Goal: Information Seeking & Learning: Learn about a topic

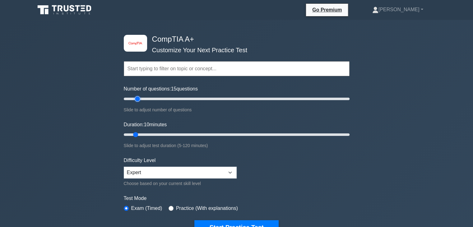
type input "10"
click at [133, 98] on input "Number of questions: 10 questions" at bounding box center [237, 98] width 226 height 7
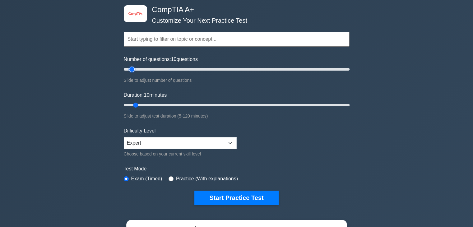
scroll to position [31, 0]
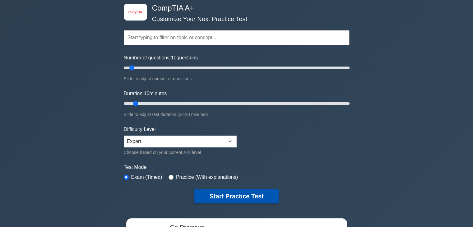
click at [232, 197] on button "Start Practice Test" at bounding box center [236, 196] width 84 height 14
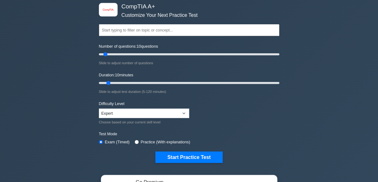
scroll to position [31, 0]
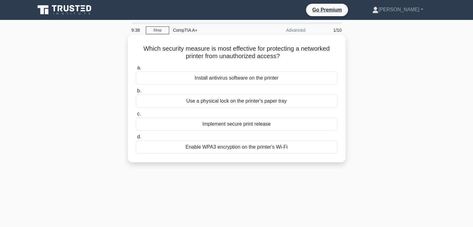
click at [259, 146] on div "Enable WPA3 encryption on the printer's Wi-Fi" at bounding box center [236, 147] width 201 height 13
click at [136, 139] on input "d. Enable WPA3 encryption on the printer's Wi-Fi" at bounding box center [136, 137] width 0 height 4
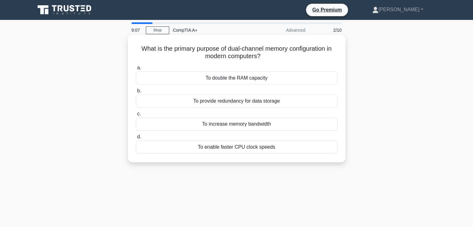
click at [253, 127] on div "To increase memory bandwidth" at bounding box center [236, 124] width 201 height 13
click at [136, 116] on input "c. To increase memory bandwidth" at bounding box center [136, 114] width 0 height 4
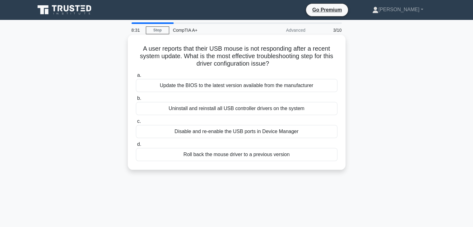
click at [257, 133] on div "Disable and re-enable the USB ports in Device Manager" at bounding box center [236, 131] width 201 height 13
click at [136, 123] on input "c. Disable and re-enable the USB ports in Device Manager" at bounding box center [136, 121] width 0 height 4
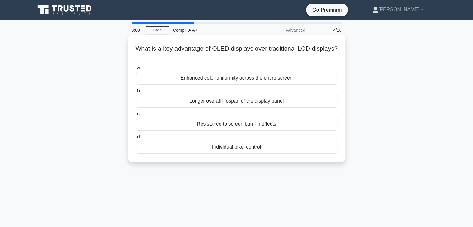
click at [240, 148] on div "Individual pixel control" at bounding box center [236, 147] width 201 height 13
click at [136, 139] on input "d. Individual pixel control" at bounding box center [136, 137] width 0 height 4
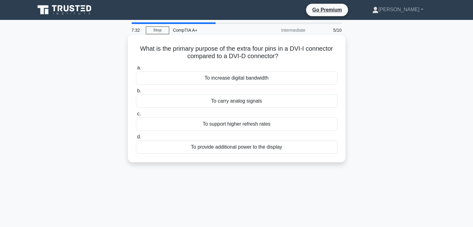
click at [229, 81] on div "To increase digital bandwidth" at bounding box center [236, 78] width 201 height 13
click at [136, 70] on input "a. To increase digital bandwidth" at bounding box center [136, 68] width 0 height 4
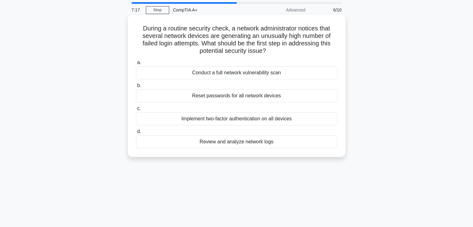
scroll to position [31, 0]
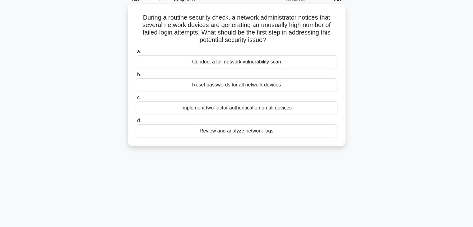
click at [252, 134] on div "Review and analyze network logs" at bounding box center [236, 130] width 201 height 13
click at [136, 123] on input "d. Review and analyze network logs" at bounding box center [136, 121] width 0 height 4
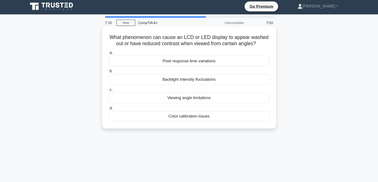
scroll to position [0, 0]
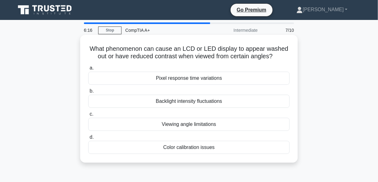
drag, startPoint x: 469, startPoint y: 0, endPoint x: 210, endPoint y: 127, distance: 288.4
click at [210, 127] on div "Viewing angle limitations" at bounding box center [188, 124] width 201 height 13
click at [98, 123] on div "Viewing angle limitations" at bounding box center [188, 124] width 201 height 13
click at [88, 116] on input "c. Viewing angle limitations" at bounding box center [88, 114] width 0 height 4
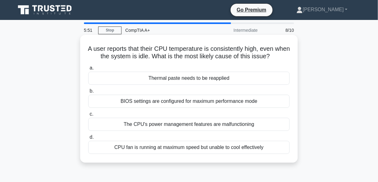
click at [210, 146] on div "CPU fan is running at maximum speed but unable to cool effectively" at bounding box center [188, 147] width 201 height 13
click at [88, 139] on input "d. CPU fan is running at maximum speed but unable to cool effectively" at bounding box center [88, 137] width 0 height 4
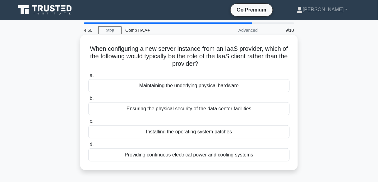
click at [179, 131] on div "Installing the operating system patches" at bounding box center [188, 131] width 201 height 13
click at [88, 123] on input "c. Installing the operating system patches" at bounding box center [88, 121] width 0 height 4
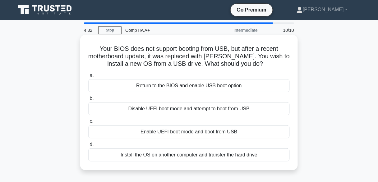
click at [146, 86] on div "Return to the BIOS and enable USB boot option" at bounding box center [188, 85] width 201 height 13
click at [88, 77] on input "a. Return to the BIOS and enable USB boot option" at bounding box center [88, 75] width 0 height 4
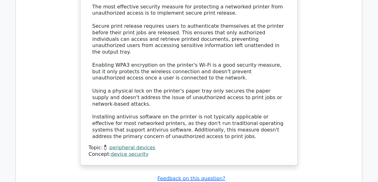
scroll to position [721, 0]
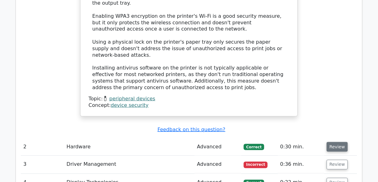
click at [331, 142] on button "Review" at bounding box center [337, 147] width 21 height 10
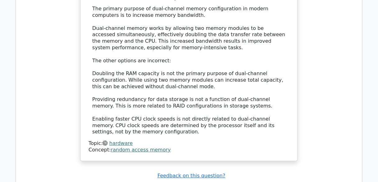
scroll to position [1005, 0]
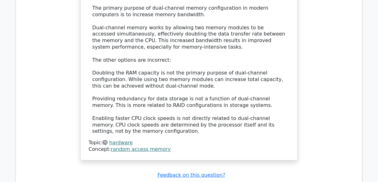
click at [132, 7] on div "The primary purpose of dual-channel memory configuration in modern computers is…" at bounding box center [188, 69] width 193 height 129
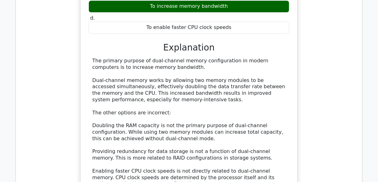
scroll to position [953, 0]
